Goal: Information Seeking & Learning: Learn about a topic

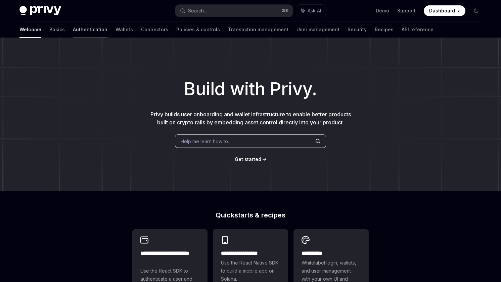
click at [73, 31] on link "Authentication" at bounding box center [90, 29] width 35 height 16
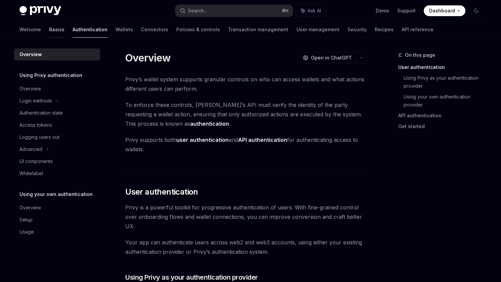
click at [49, 31] on link "Basics" at bounding box center [56, 29] width 15 height 16
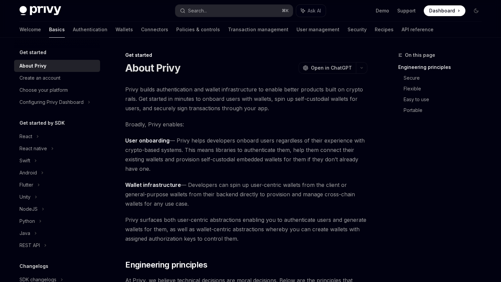
click at [101, 26] on div "Welcome Basics Authentication Wallets Connectors Policies & controls Transactio…" at bounding box center [226, 29] width 414 height 16
click at [176, 25] on link "Policies & controls" at bounding box center [198, 29] width 44 height 16
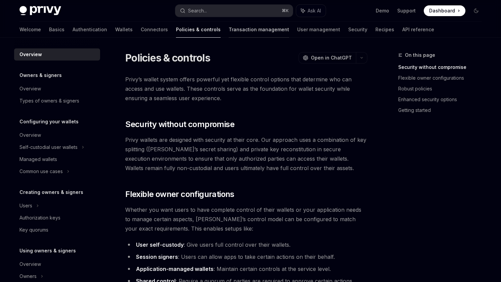
click at [229, 26] on link "Transaction management" at bounding box center [259, 29] width 60 height 16
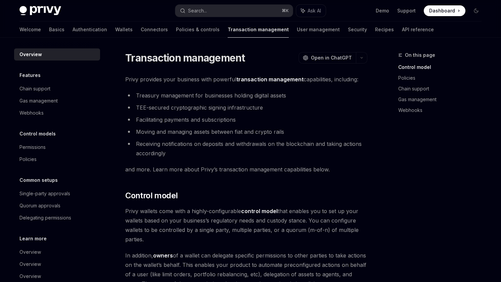
click at [303, 28] on div "Welcome Basics Authentication Wallets Connectors Policies & controls Transactio…" at bounding box center [226, 29] width 414 height 16
click at [334, 28] on div "Welcome Basics Authentication Wallets Connectors Policies & controls Transactio…" at bounding box center [226, 29] width 414 height 16
click at [402, 31] on link "API reference" at bounding box center [418, 29] width 32 height 16
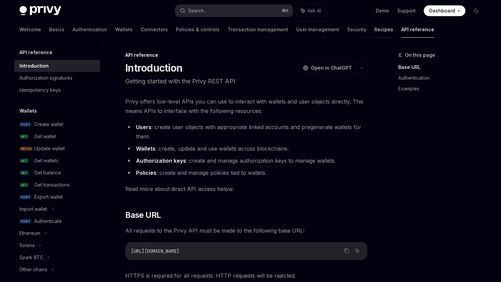
click at [374, 35] on link "Recipes" at bounding box center [383, 29] width 19 height 16
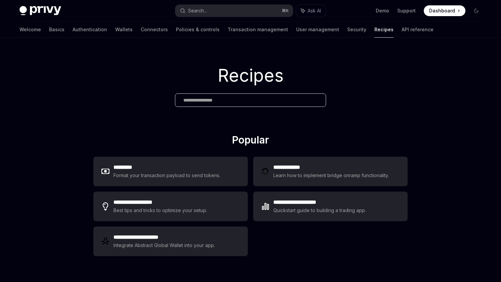
click at [204, 47] on div "Recipes" at bounding box center [250, 86] width 501 height 96
click at [194, 39] on div "Recipes" at bounding box center [250, 86] width 501 height 96
click at [176, 34] on link "Policies & controls" at bounding box center [198, 29] width 44 height 16
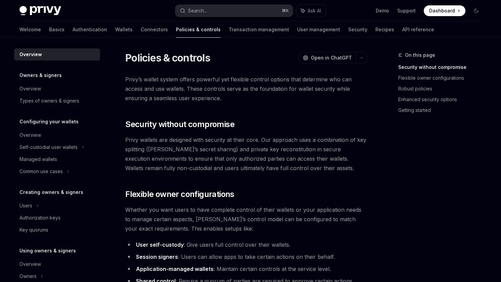
click at [136, 35] on div "Welcome Basics Authentication Wallets Connectors Policies & controls Transactio…" at bounding box center [226, 29] width 415 height 16
click at [141, 34] on link "Connectors" at bounding box center [154, 29] width 27 height 16
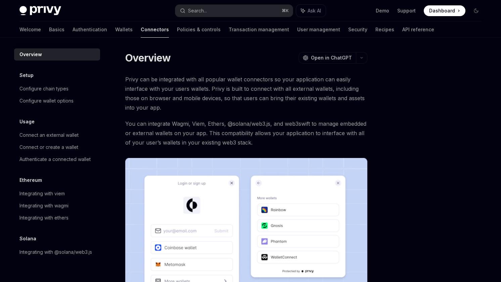
click at [80, 33] on div "Welcome Basics Authentication Wallets Connectors Policies & controls Transactio…" at bounding box center [226, 29] width 415 height 16
click at [73, 32] on link "Authentication" at bounding box center [90, 29] width 35 height 16
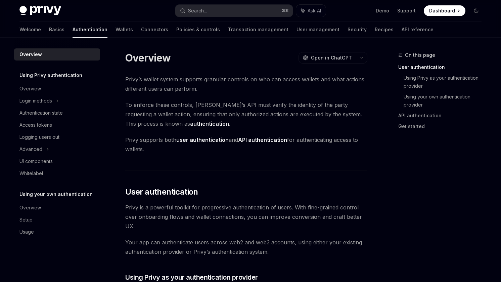
click at [41, 32] on div "Welcome Basics Authentication Wallets Connectors Policies & controls Transactio…" at bounding box center [226, 29] width 414 height 16
click at [37, 32] on div "Welcome Basics Authentication Wallets Connectors Policies & controls Transactio…" at bounding box center [226, 29] width 414 height 16
click at [49, 30] on link "Basics" at bounding box center [56, 29] width 15 height 16
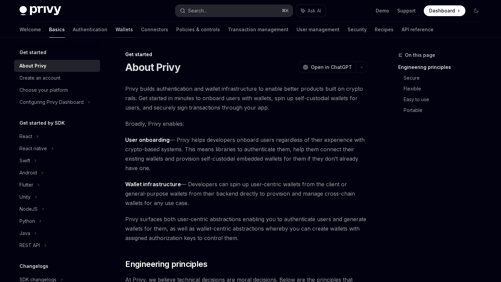
click at [116, 24] on link "Wallets" at bounding box center [124, 29] width 17 height 16
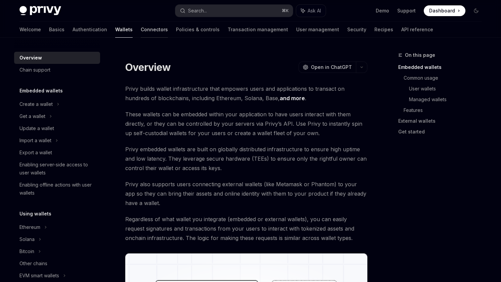
click at [141, 25] on link "Connectors" at bounding box center [154, 29] width 27 height 16
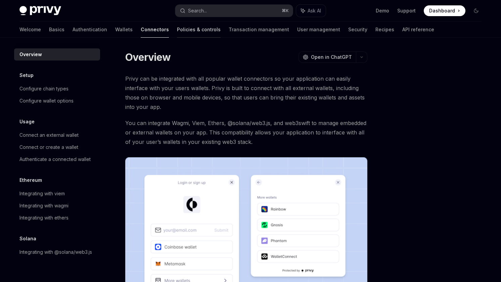
click at [177, 27] on link "Policies & controls" at bounding box center [199, 29] width 44 height 16
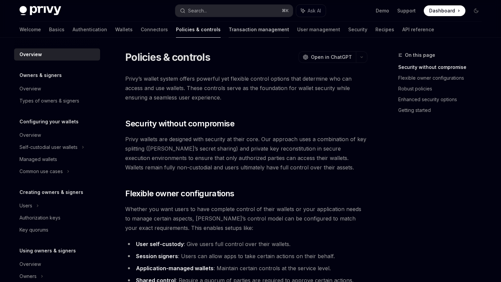
click at [229, 34] on link "Transaction management" at bounding box center [259, 29] width 60 height 16
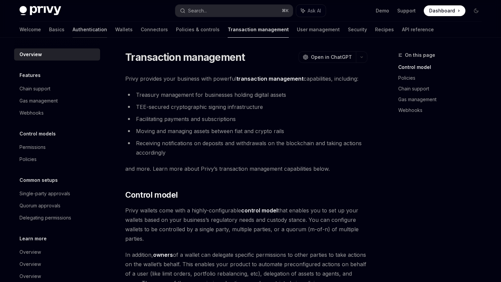
click at [73, 33] on link "Authentication" at bounding box center [90, 29] width 35 height 16
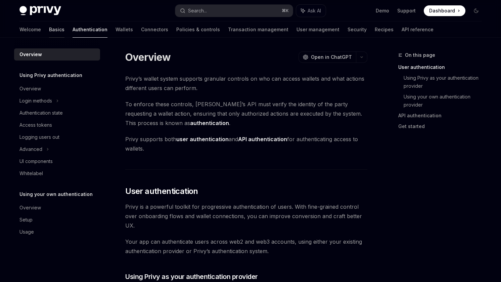
click at [49, 36] on link "Basics" at bounding box center [56, 29] width 15 height 16
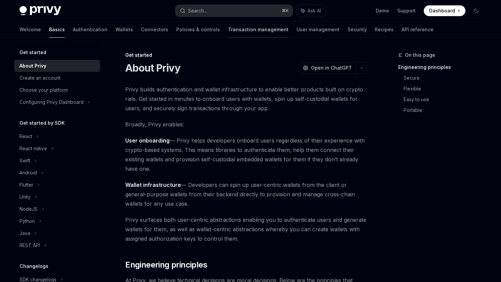
click at [243, 27] on link "Transaction management" at bounding box center [258, 29] width 60 height 16
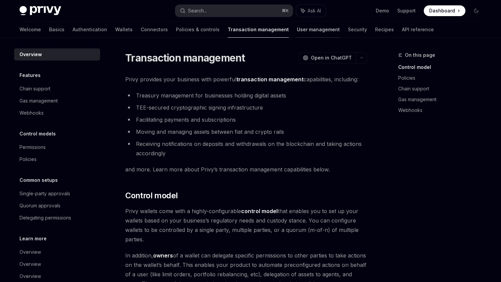
click at [297, 32] on link "User management" at bounding box center [318, 29] width 43 height 16
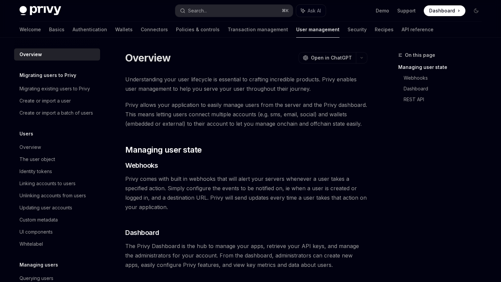
click at [43, 11] on img at bounding box center [40, 10] width 42 height 9
type textarea "*"
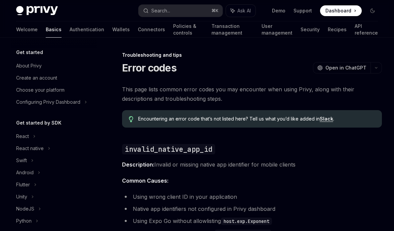
scroll to position [126, 0]
